Goal: Information Seeking & Learning: Learn about a topic

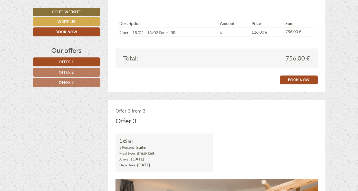
scroll to position [769, 0]
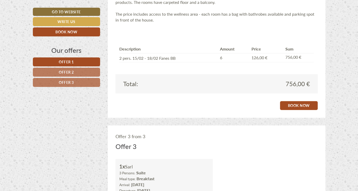
click at [74, 72] on span "Offer 2" at bounding box center [66, 71] width 15 height 5
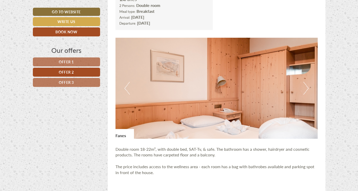
scroll to position [280, 0]
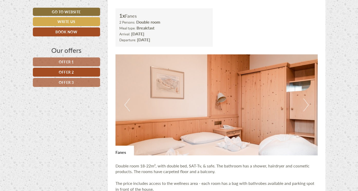
click at [65, 81] on span "Offer 3" at bounding box center [66, 82] width 15 height 5
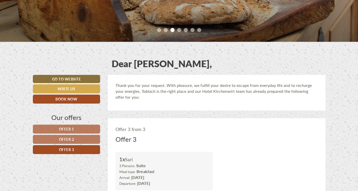
scroll to position [128, 0]
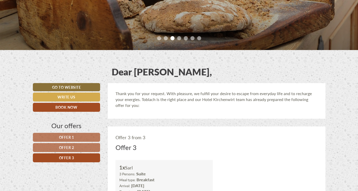
click at [66, 135] on span "Offer 1" at bounding box center [66, 137] width 15 height 5
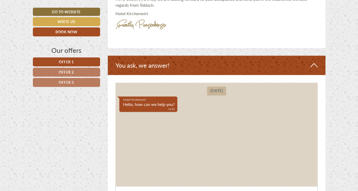
scroll to position [972, 0]
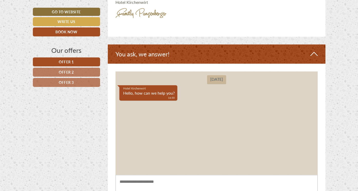
click at [74, 70] on span "Offer 2" at bounding box center [66, 71] width 15 height 5
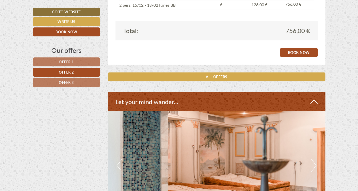
scroll to position [511, 0]
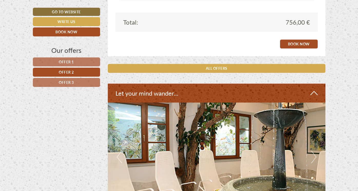
click at [71, 80] on span "Offer 3" at bounding box center [66, 82] width 15 height 5
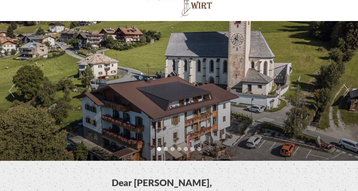
scroll to position [77, 0]
